Goal: Book appointment/travel/reservation

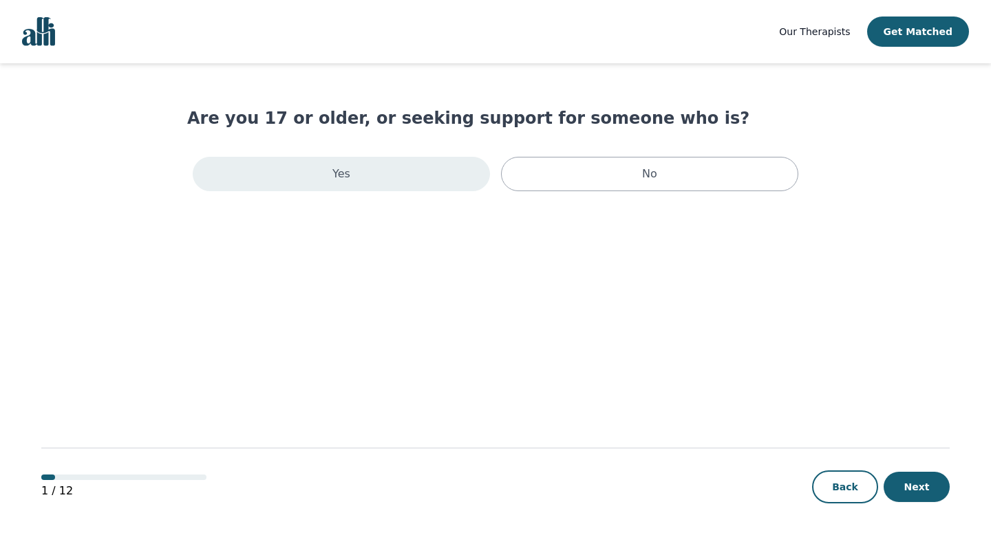
click at [411, 167] on div "Yes" at bounding box center [341, 174] width 297 height 34
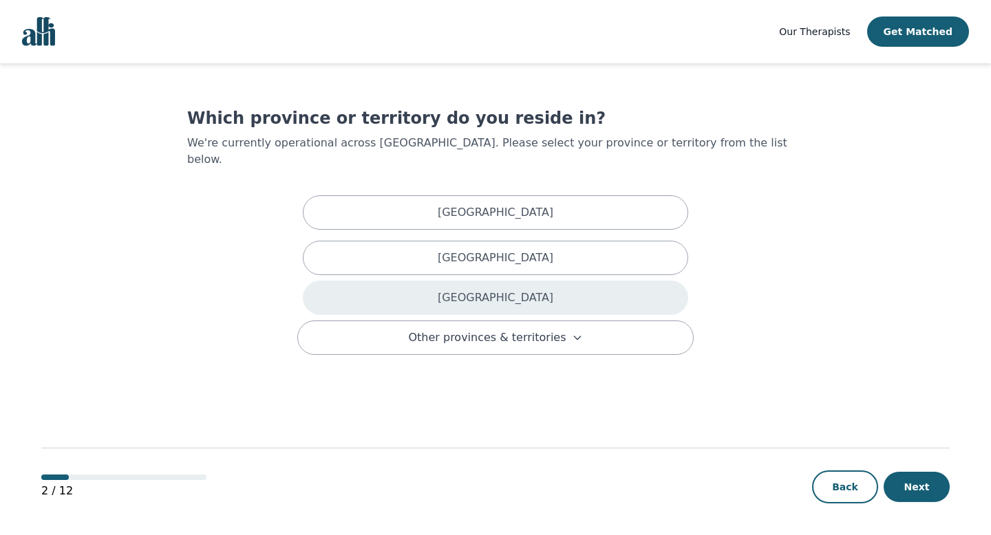
click at [473, 281] on div "[GEOGRAPHIC_DATA]" at bounding box center [495, 298] width 385 height 34
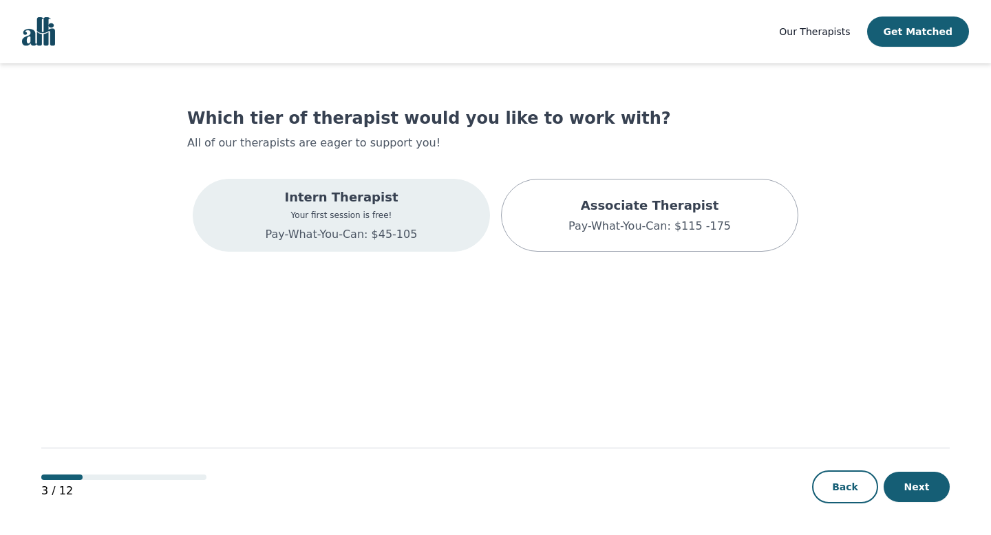
click at [389, 236] on p "Pay-What-You-Can: $45-105" at bounding box center [342, 234] width 152 height 17
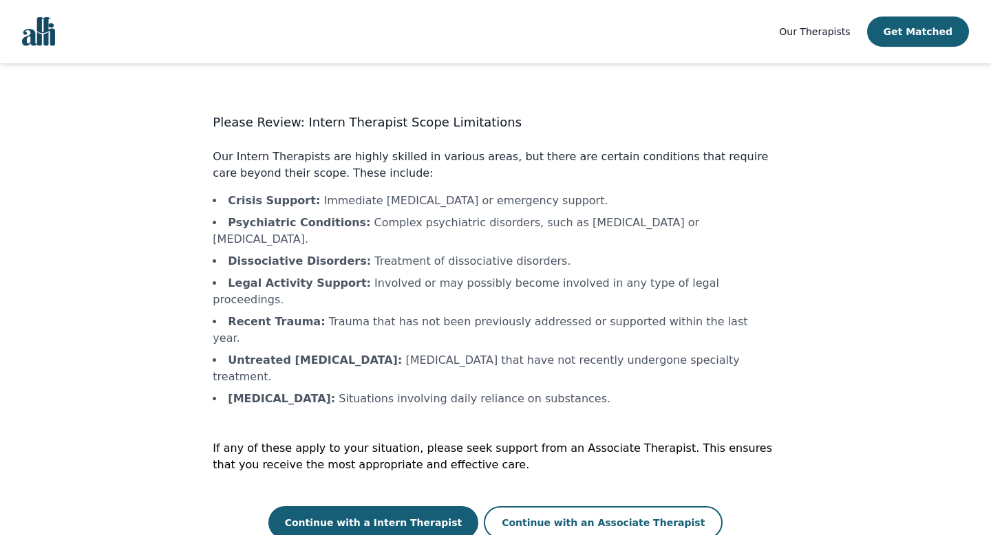
scroll to position [1, 0]
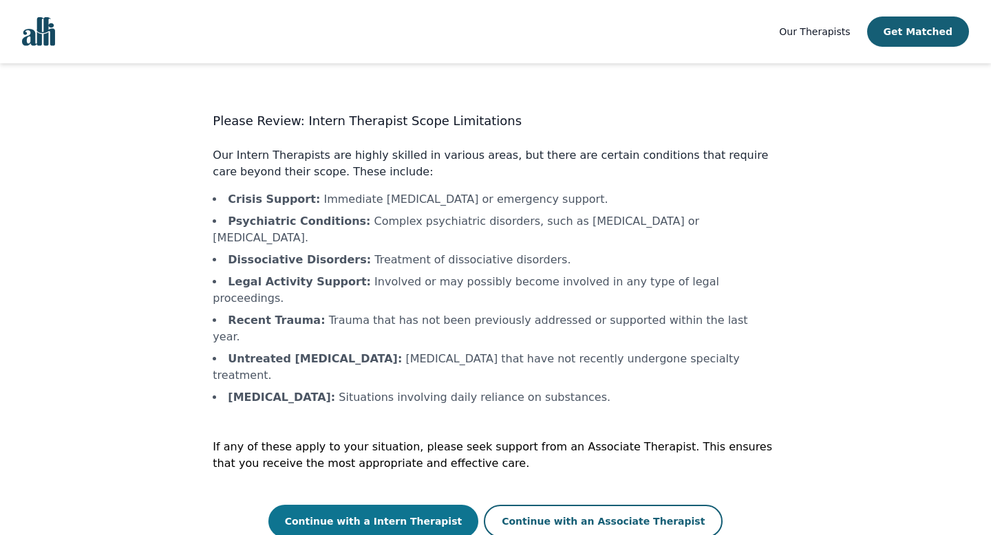
click at [401, 505] on button "Continue with a Intern Therapist" at bounding box center [373, 521] width 211 height 33
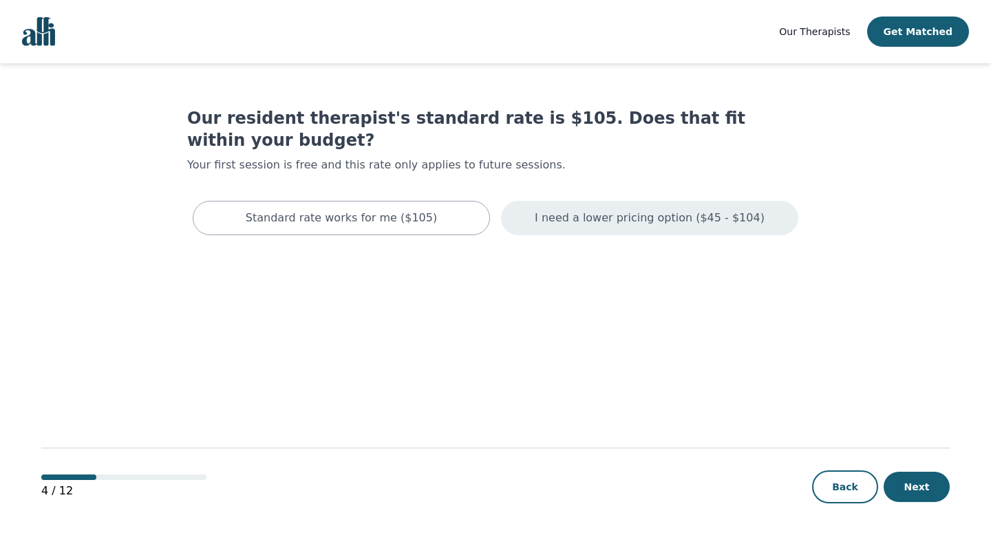
click at [677, 210] on p "I need a lower pricing option ($45 - $104)" at bounding box center [650, 218] width 230 height 17
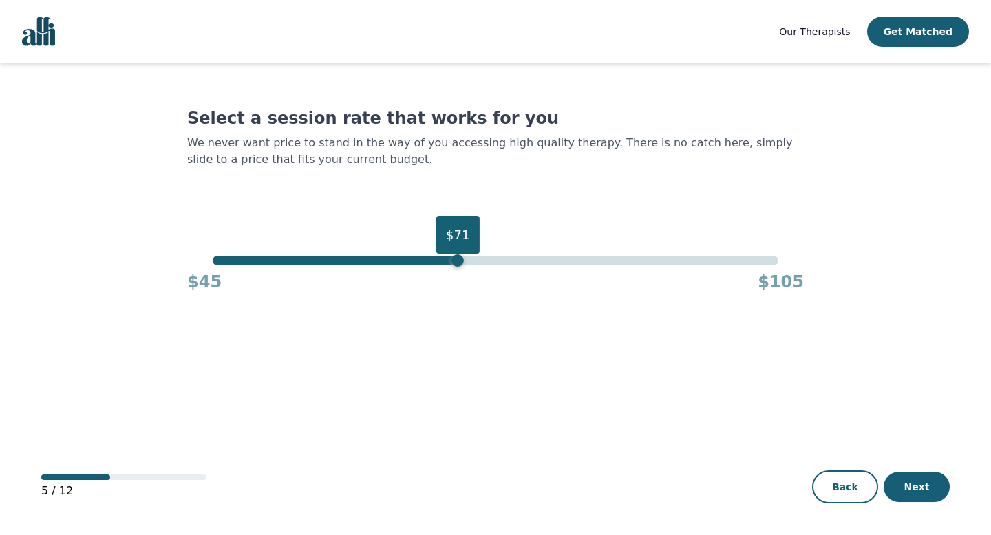
drag, startPoint x: 780, startPoint y: 263, endPoint x: 462, endPoint y: 264, distance: 317.9
click at [462, 264] on div "$71" at bounding box center [495, 261] width 565 height 10
